Goal: Find contact information: Find contact information

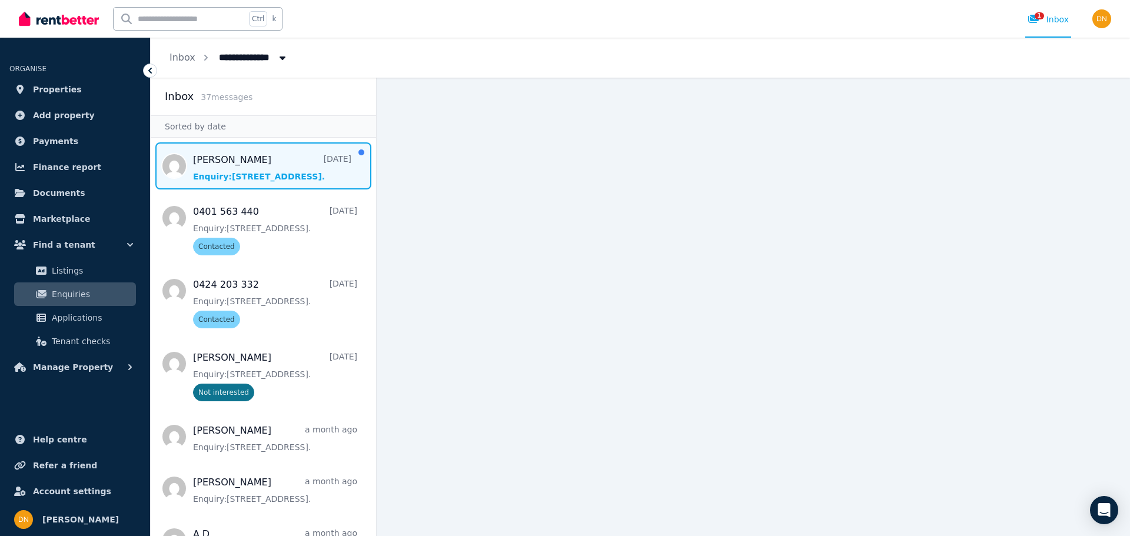
click at [261, 168] on span "Message list" at bounding box center [263, 165] width 225 height 47
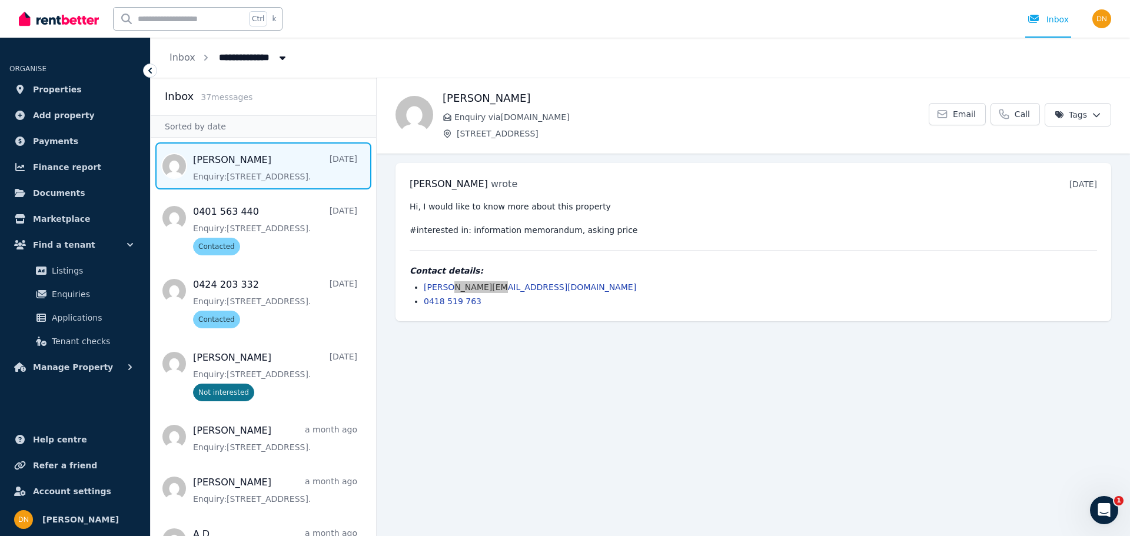
drag, startPoint x: 509, startPoint y: 285, endPoint x: 450, endPoint y: 291, distance: 59.2
click at [450, 291] on li "[PERSON_NAME][EMAIL_ADDRESS][DOMAIN_NAME]" at bounding box center [760, 287] width 673 height 12
click at [499, 284] on li "[PERSON_NAME][EMAIL_ADDRESS][DOMAIN_NAME]" at bounding box center [760, 287] width 673 height 12
drag, startPoint x: 503, startPoint y: 284, endPoint x: 449, endPoint y: 286, distance: 54.2
click at [449, 286] on li "[PERSON_NAME][EMAIL_ADDRESS][DOMAIN_NAME]" at bounding box center [760, 287] width 673 height 12
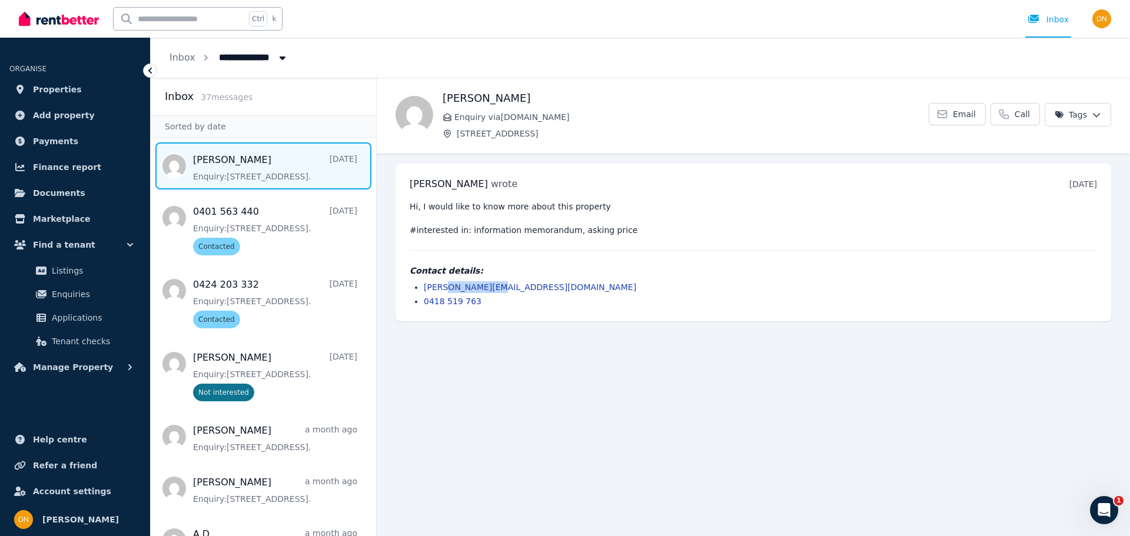
copy link "[DOMAIN_NAME]"
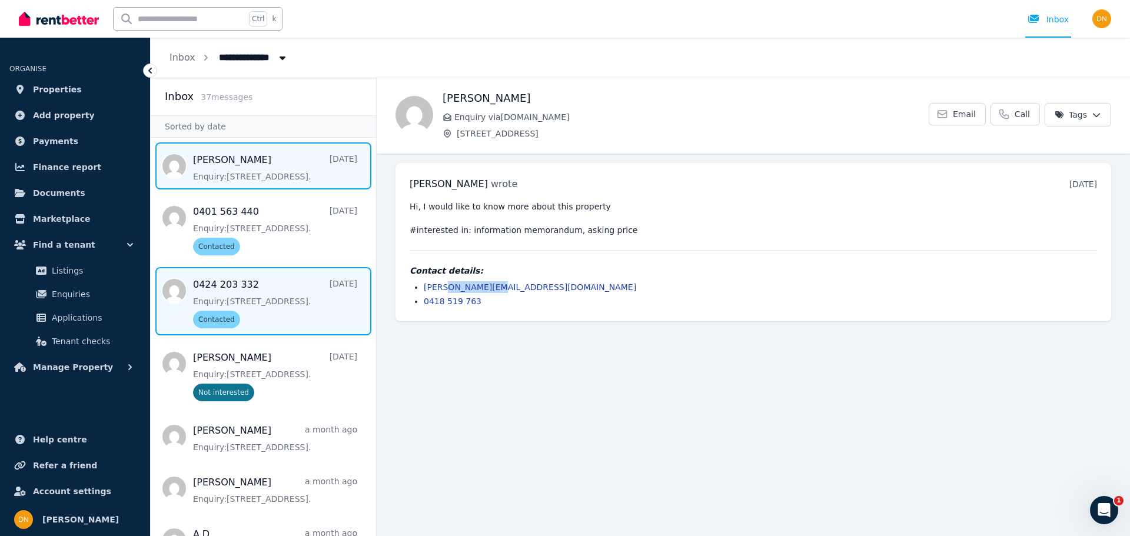
click at [292, 307] on span "Message list" at bounding box center [263, 301] width 225 height 68
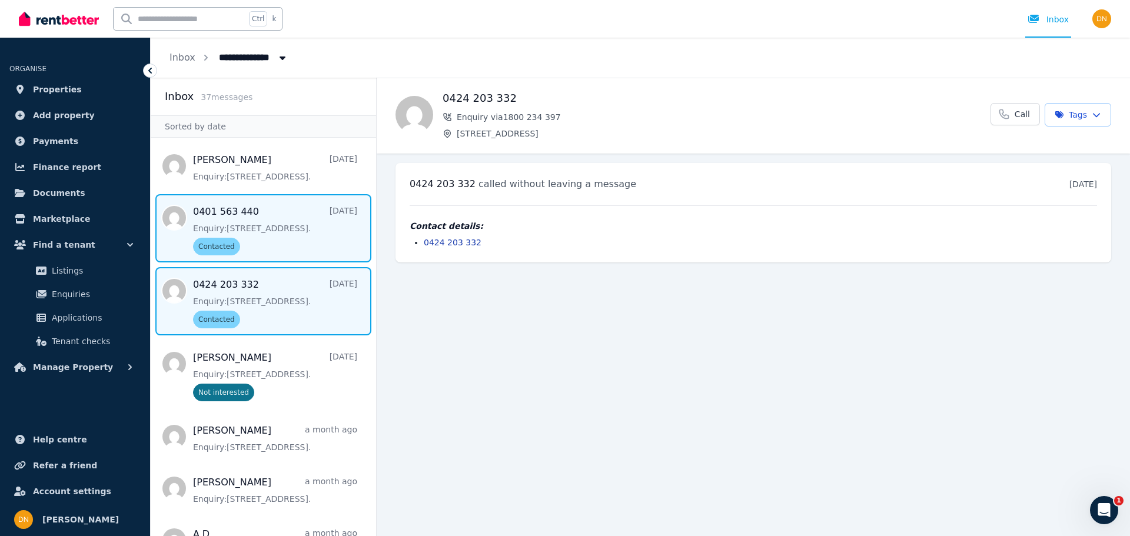
click at [287, 251] on span "Message list" at bounding box center [263, 228] width 225 height 68
click at [267, 304] on span "Message list" at bounding box center [263, 301] width 225 height 68
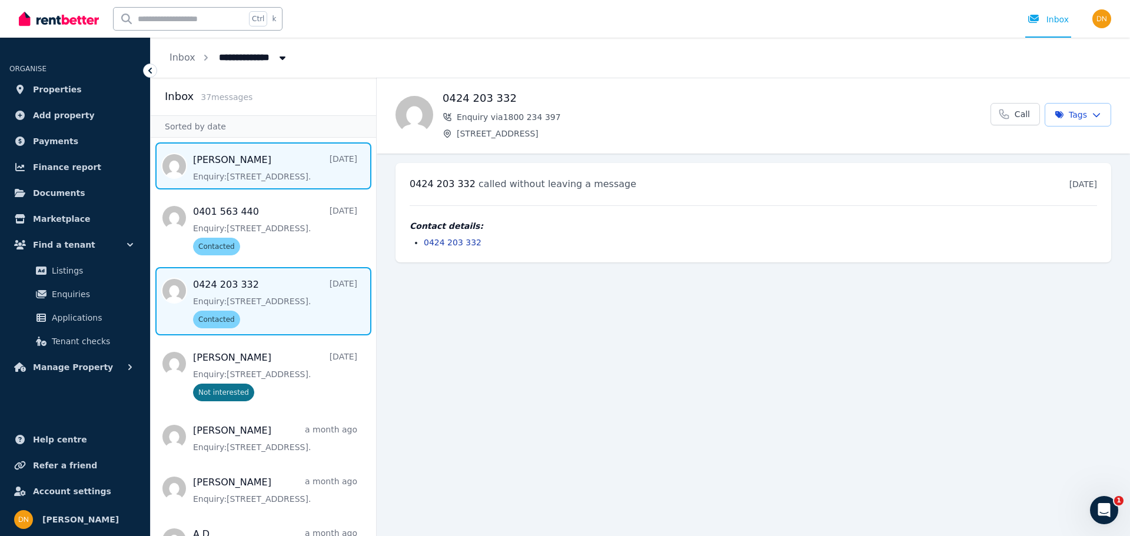
click at [324, 176] on span "Message list" at bounding box center [263, 165] width 225 height 47
